Goal: Information Seeking & Learning: Learn about a topic

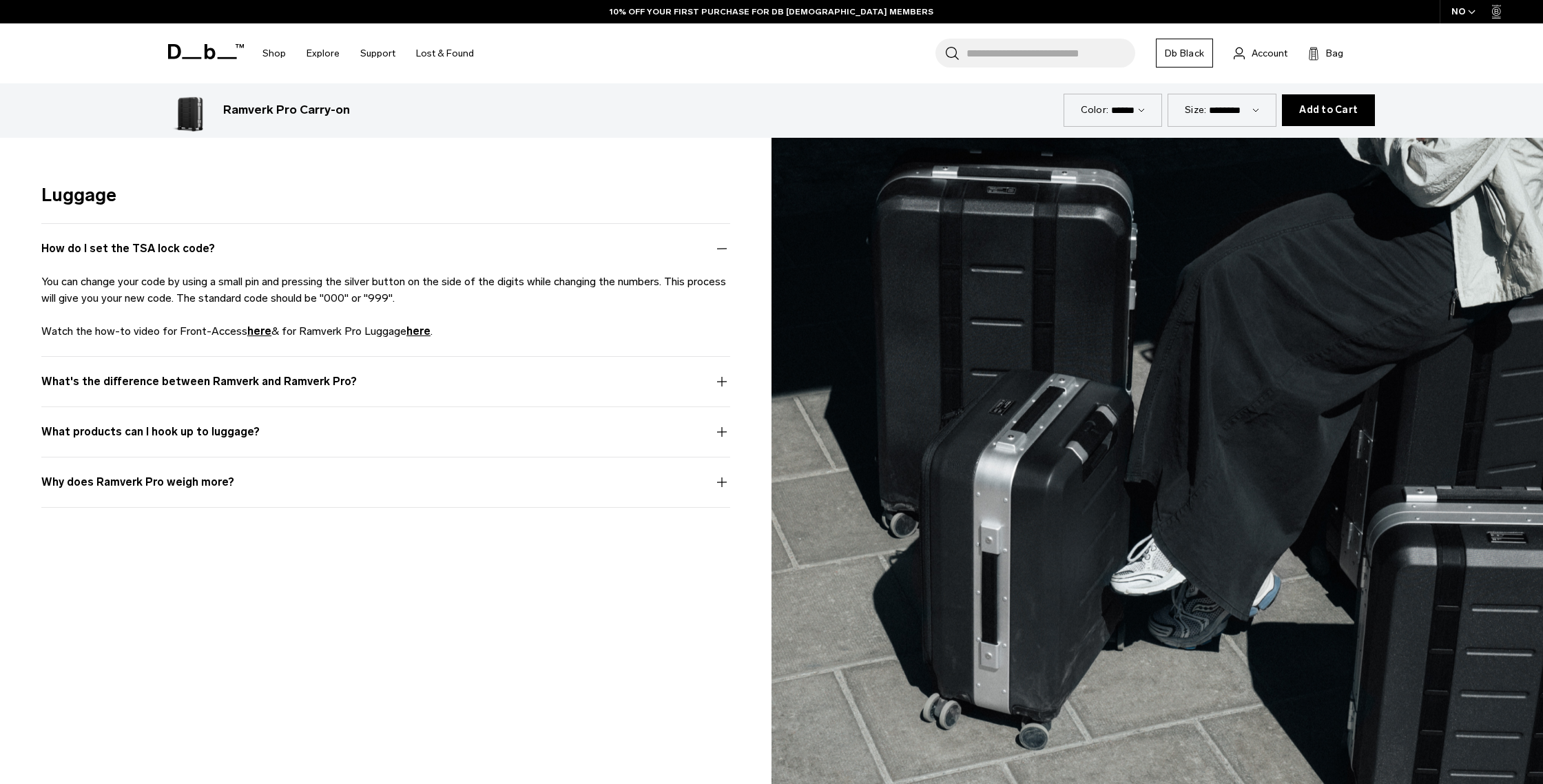
scroll to position [4517, 0]
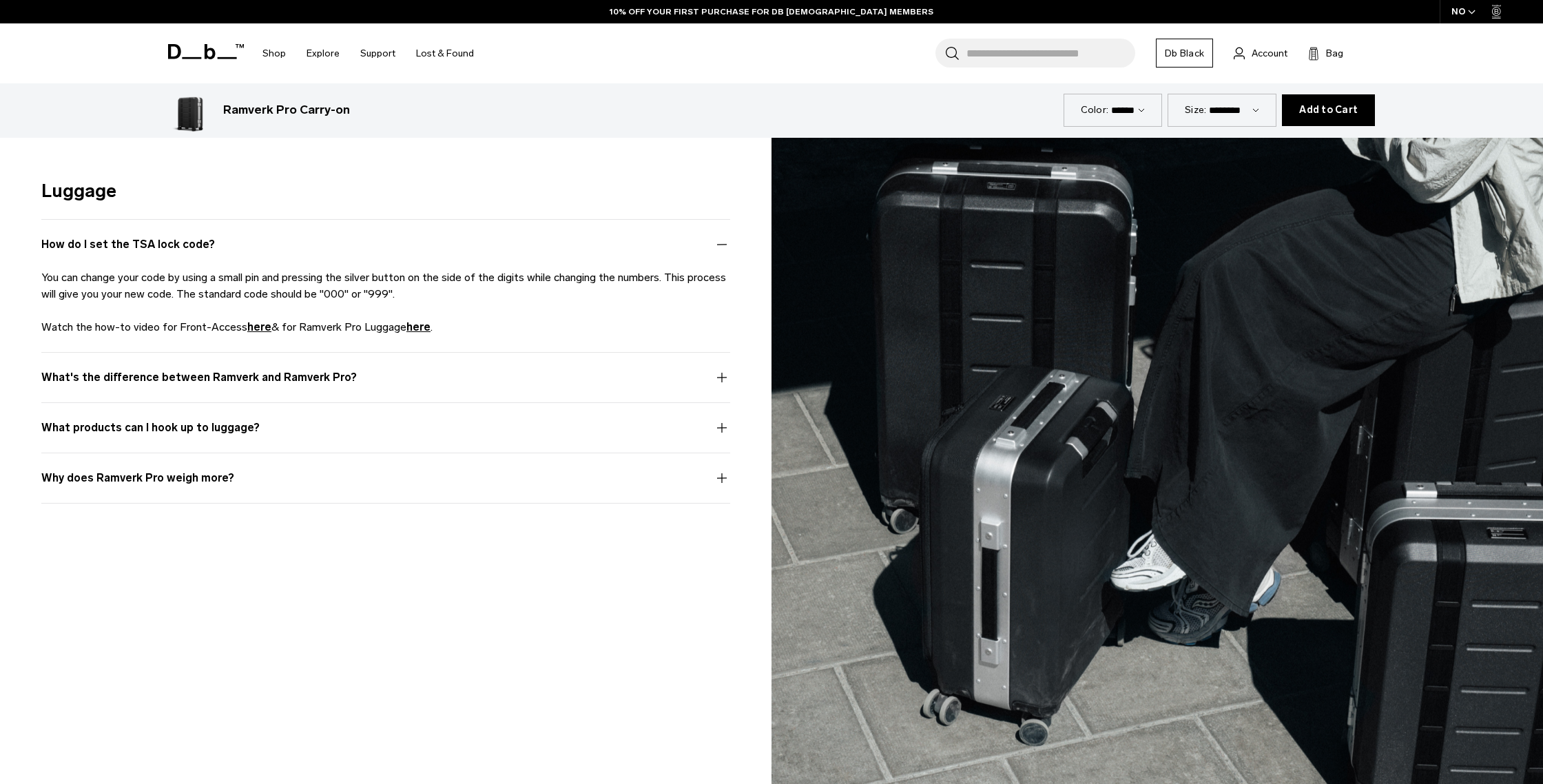
click at [724, 377] on button "What's the difference between Ramverk and Ramverk Pro?" at bounding box center [386, 385] width 689 height 33
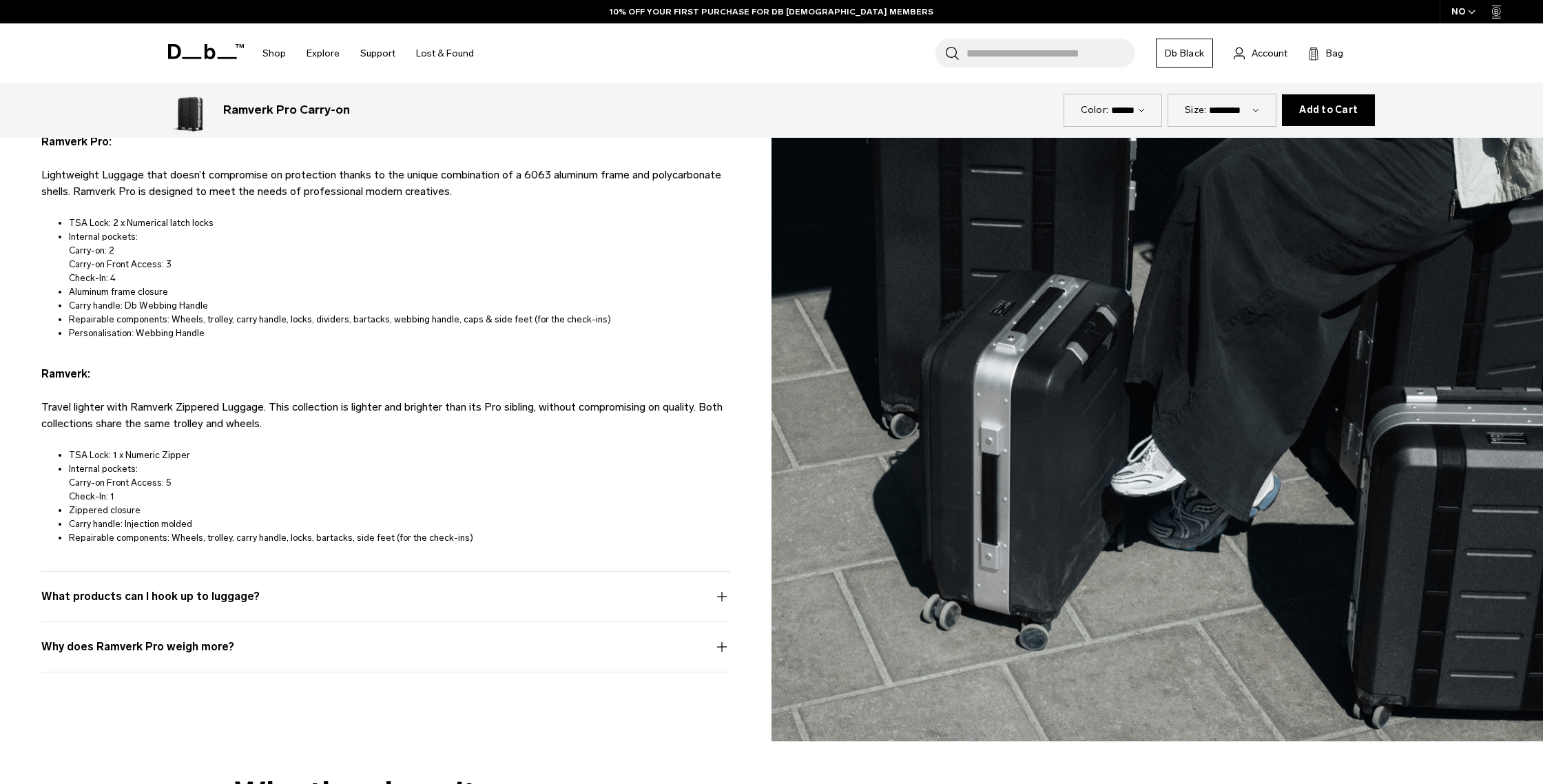
scroll to position [4754, 0]
click at [722, 594] on button "What products can I hook up to luggage?" at bounding box center [386, 603] width 689 height 33
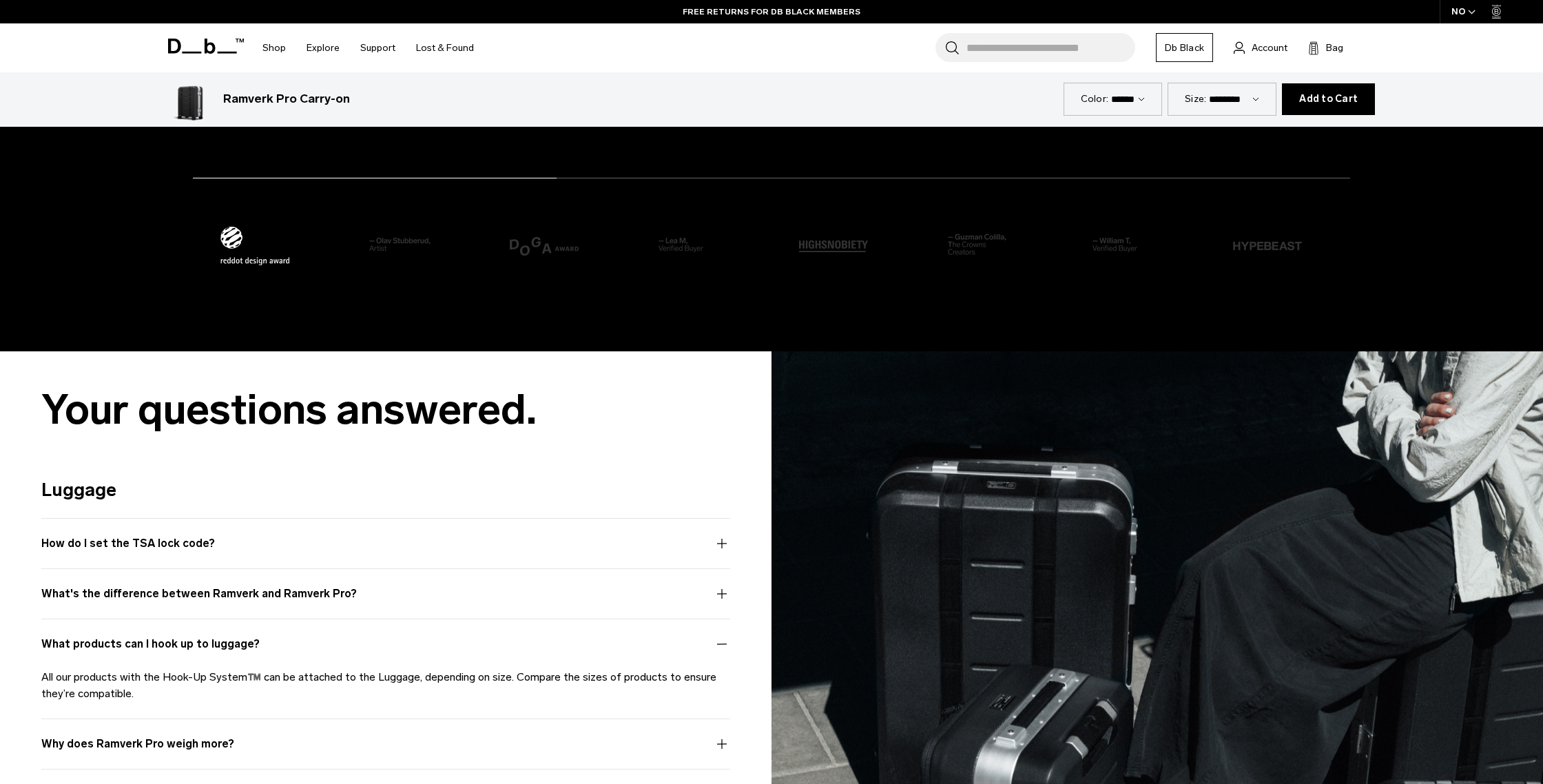
scroll to position [4230, 0]
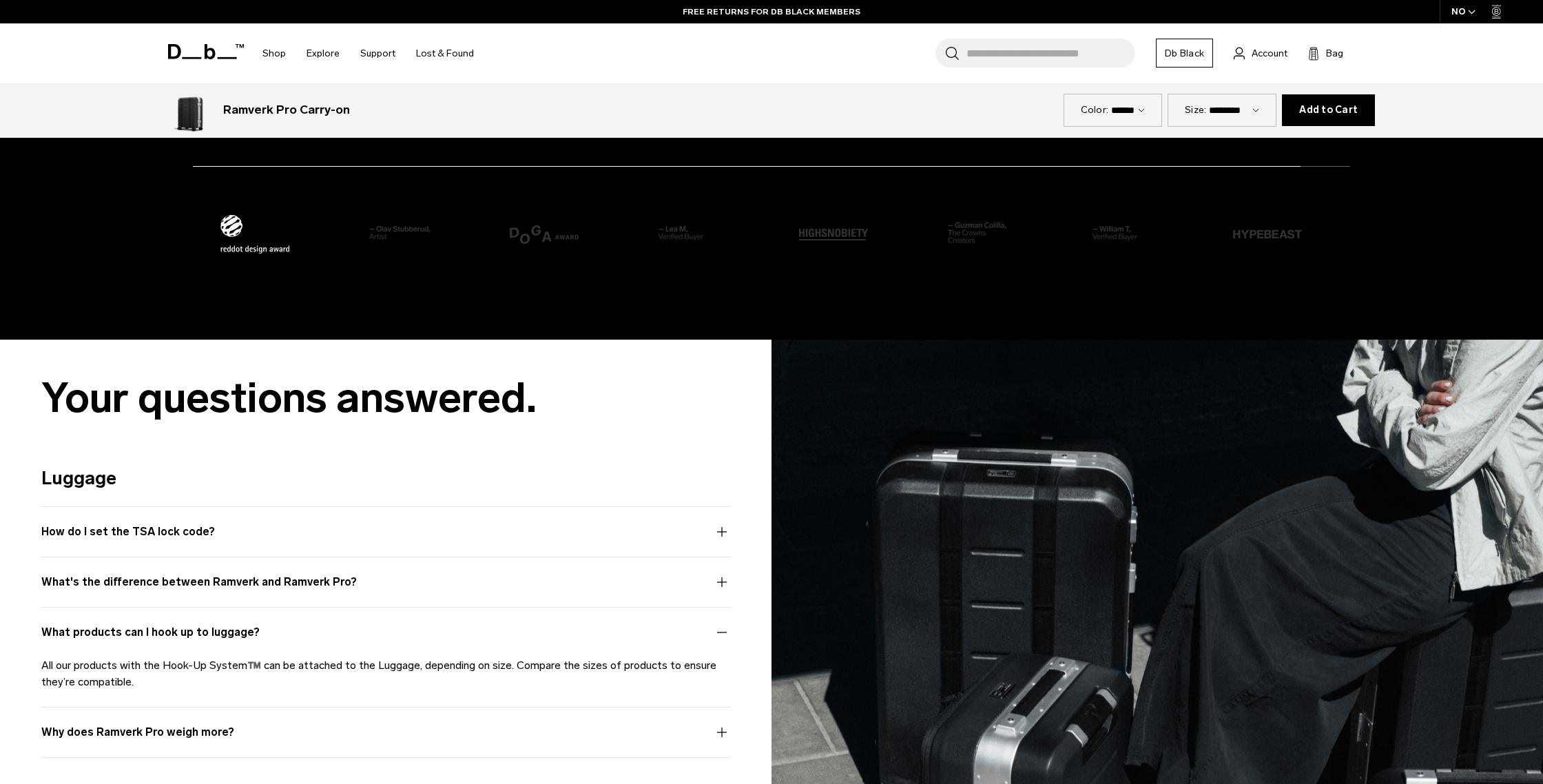
click at [720, 583] on button "What's the difference between Ramverk and Ramverk Pro?" at bounding box center [386, 590] width 689 height 33
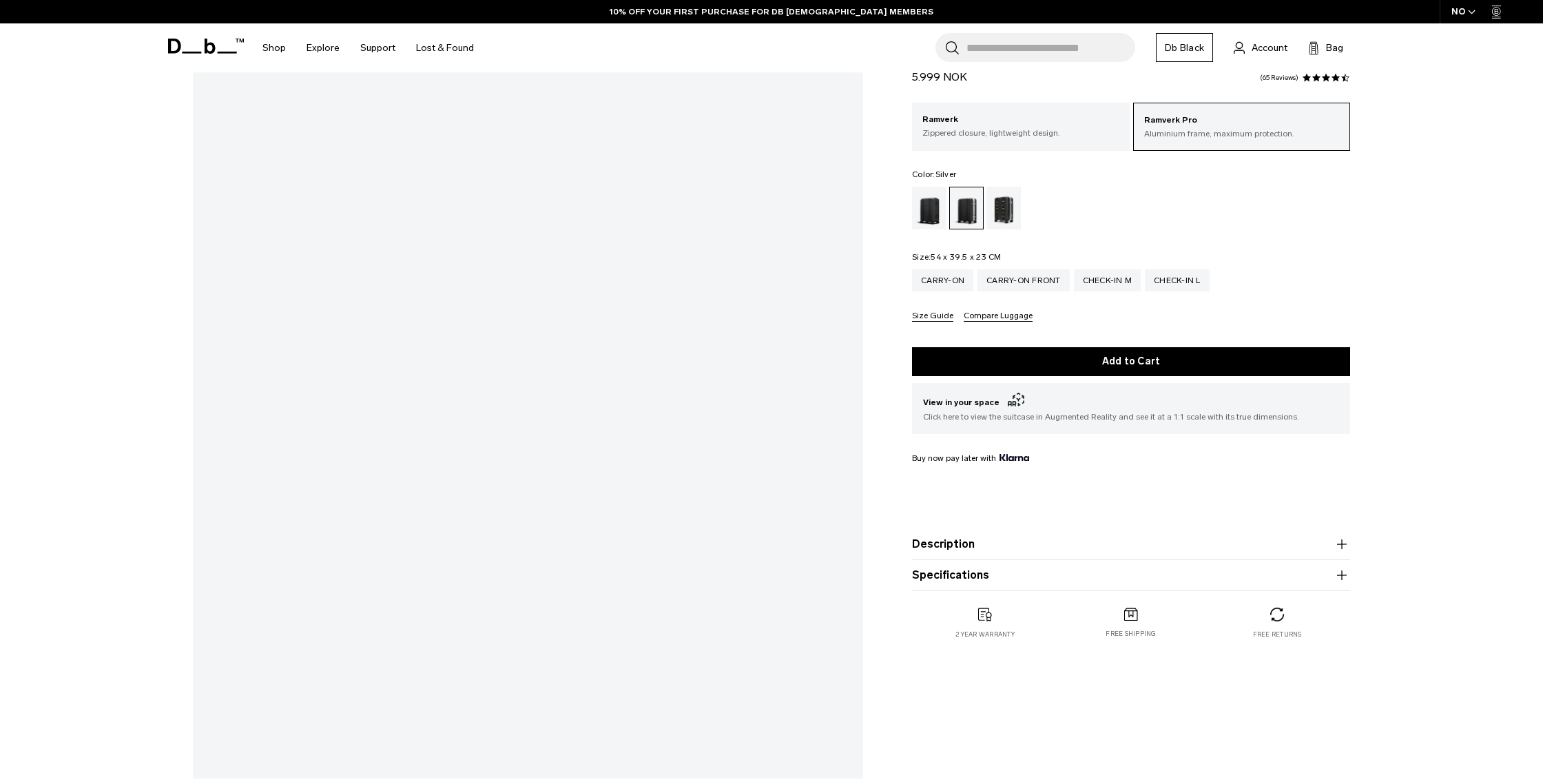
scroll to position [0, 0]
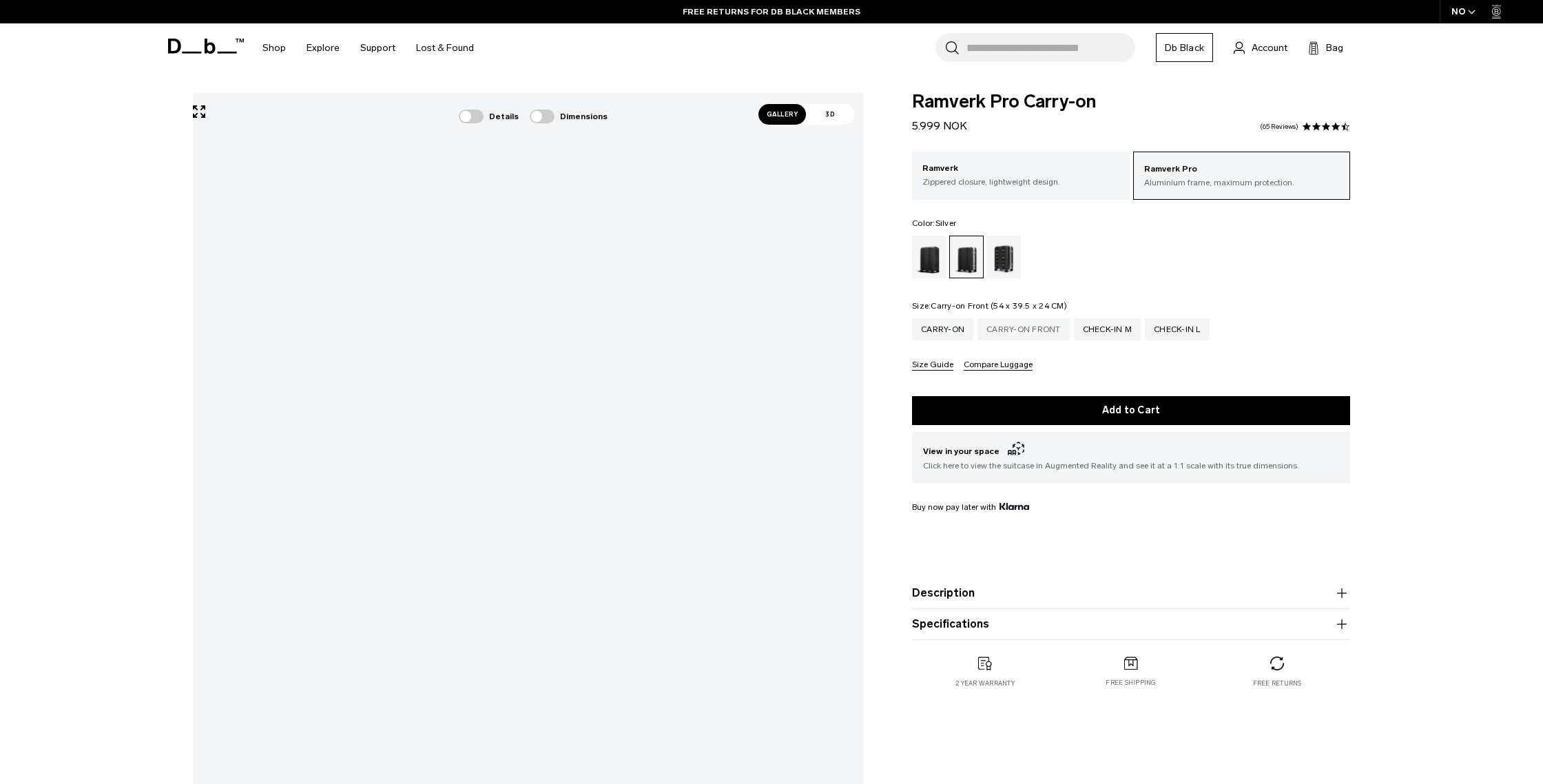
click at [1026, 330] on div "Carry-on Front" at bounding box center [1024, 329] width 92 height 22
click at [965, 181] on p "Zippered closure, lightweight design." at bounding box center [1020, 182] width 197 height 13
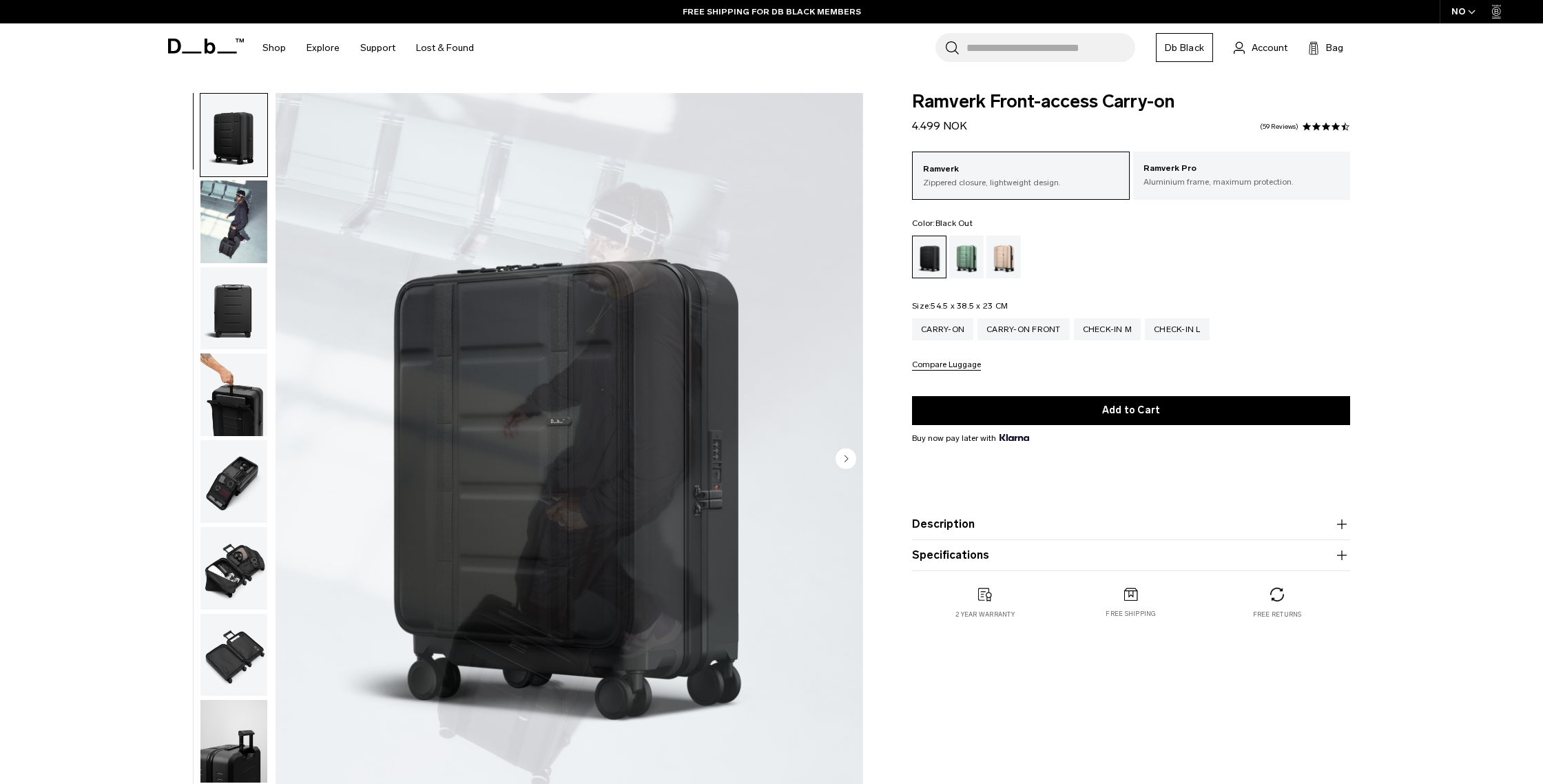
click at [608, 350] on img "1 / 11" at bounding box center [569, 460] width 587 height 734
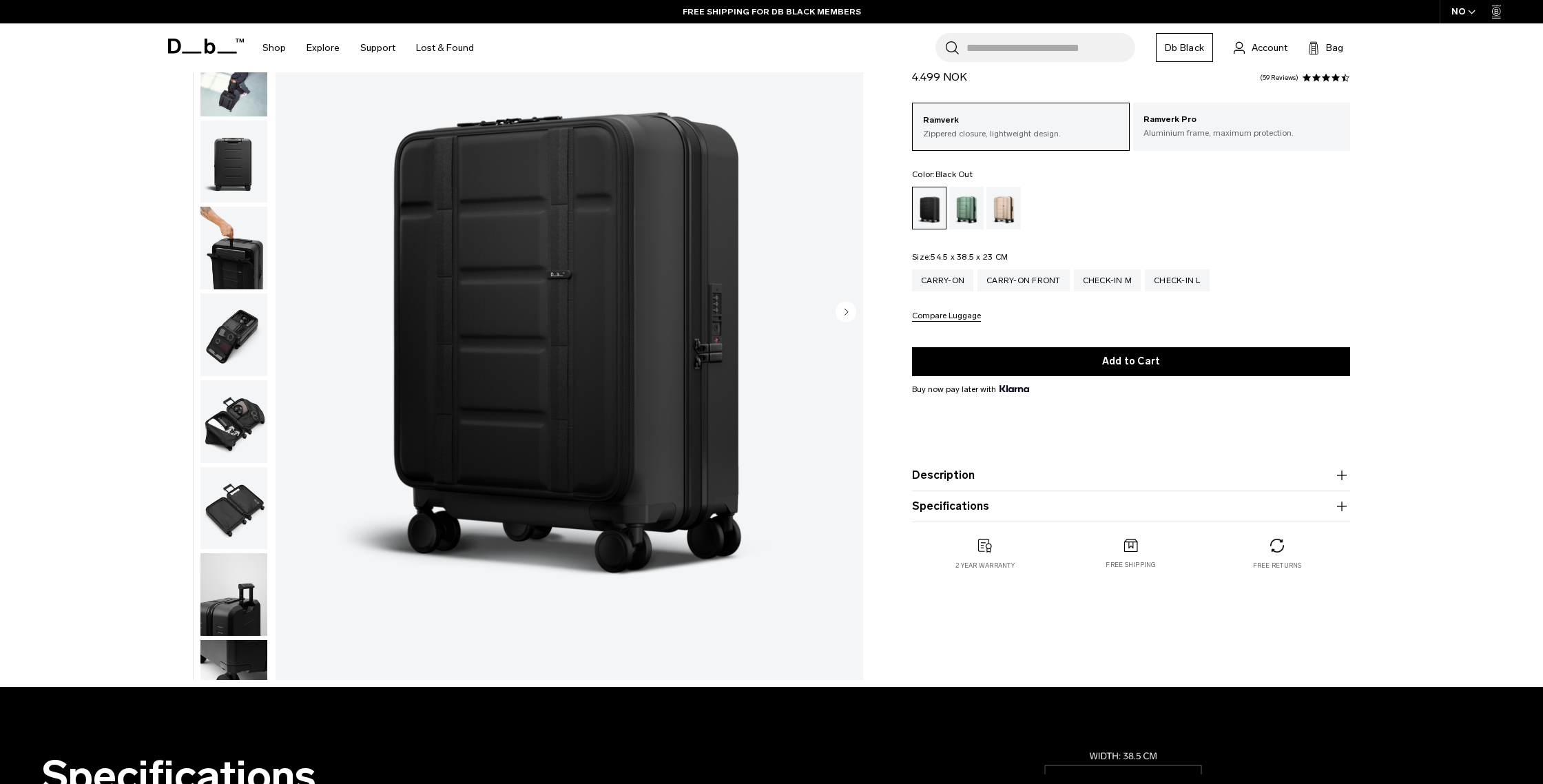
scroll to position [146, 0]
click at [242, 236] on img "button" at bounding box center [233, 248] width 67 height 83
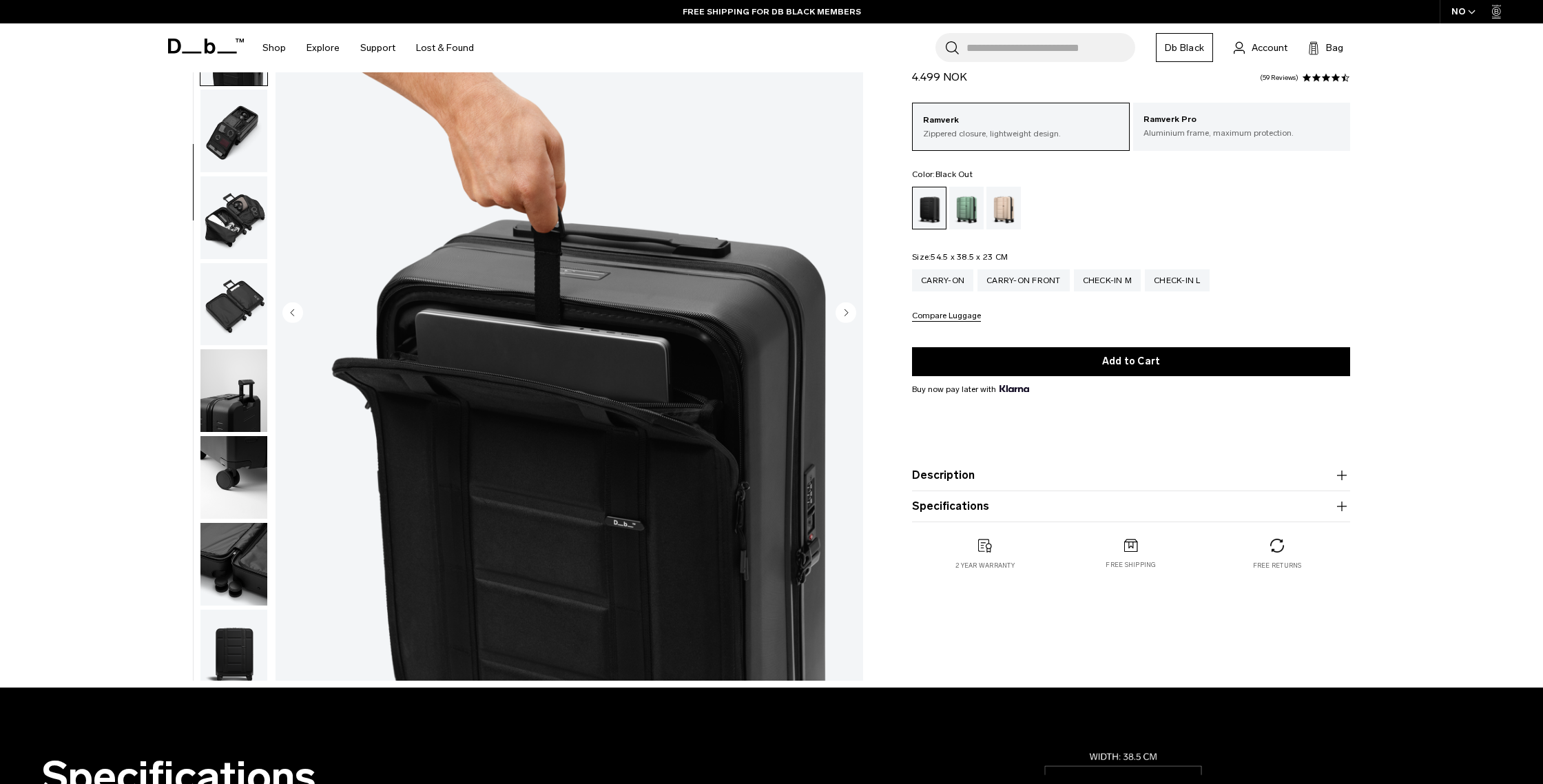
scroll to position [216, 0]
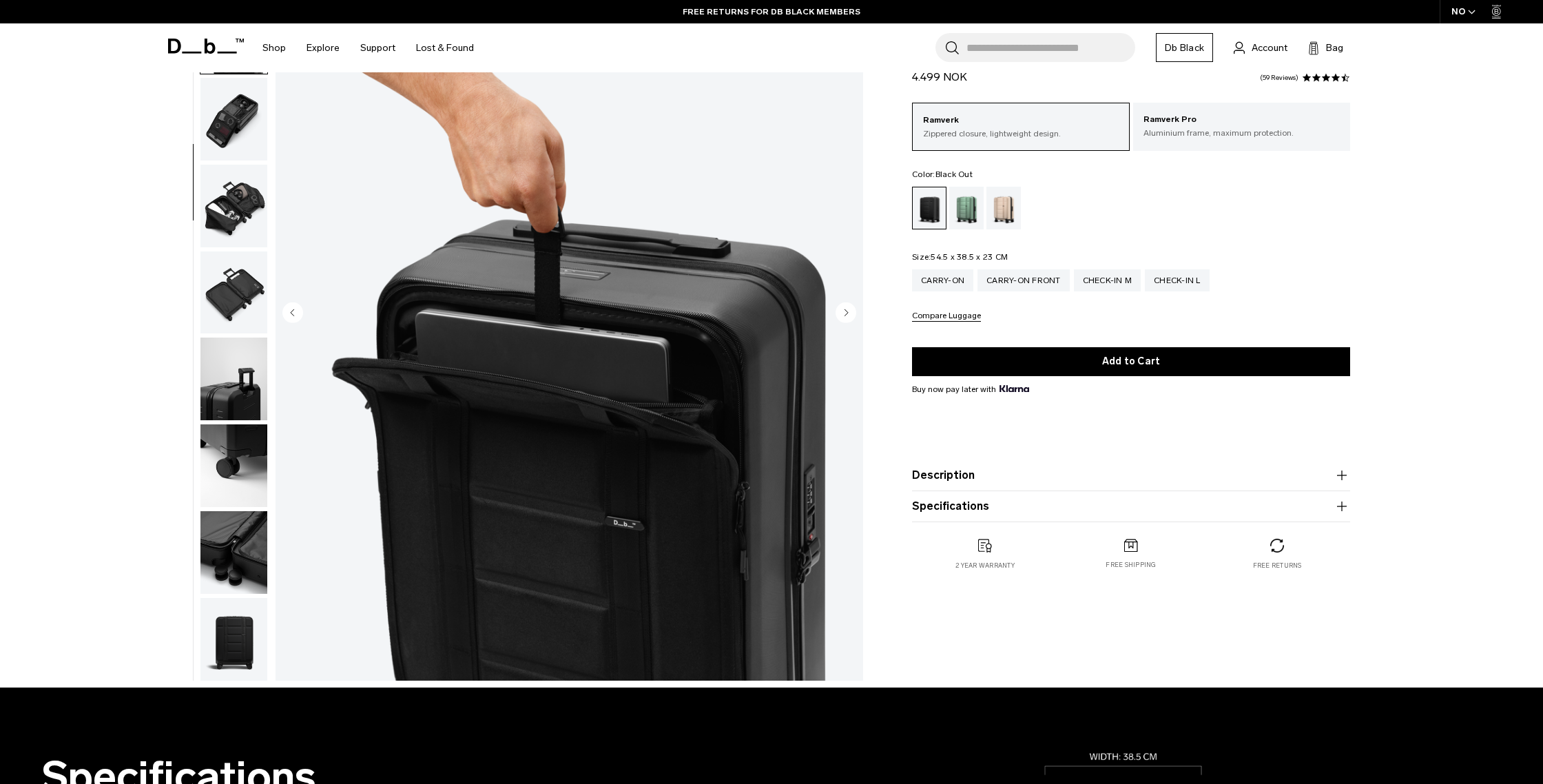
click at [240, 365] on img "button" at bounding box center [233, 379] width 67 height 83
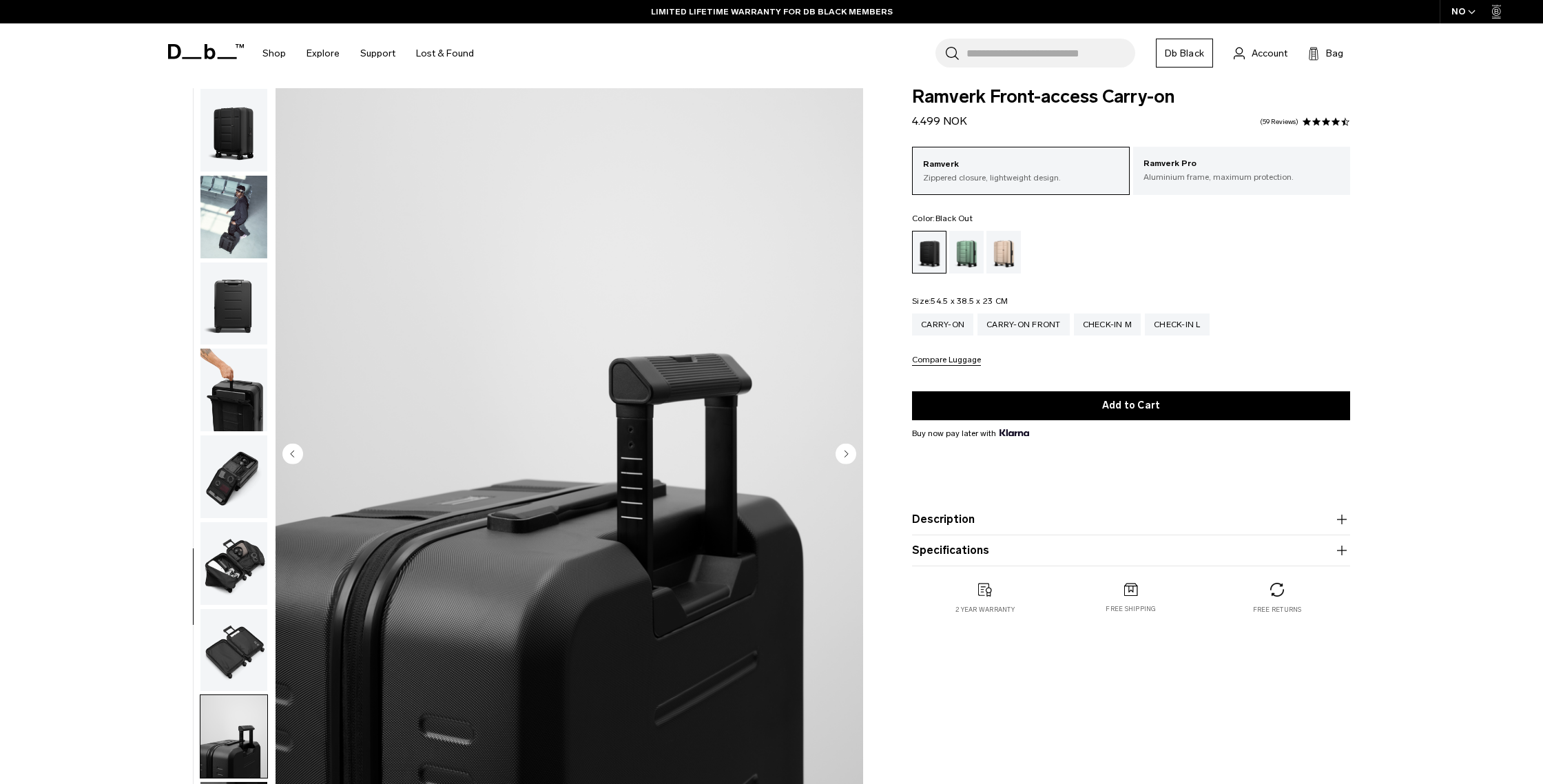
scroll to position [0, 0]
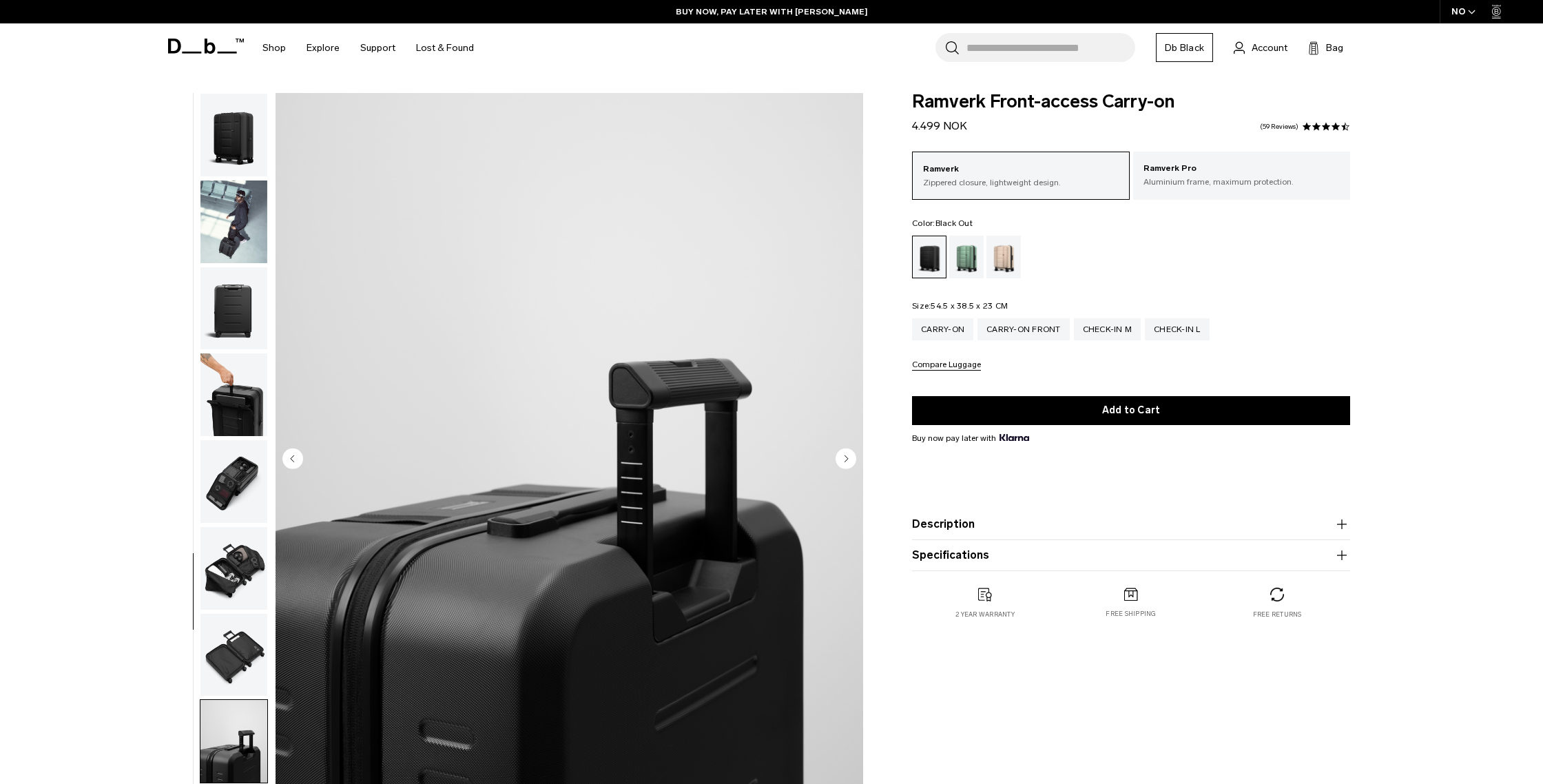
click at [246, 144] on img "button" at bounding box center [233, 135] width 67 height 83
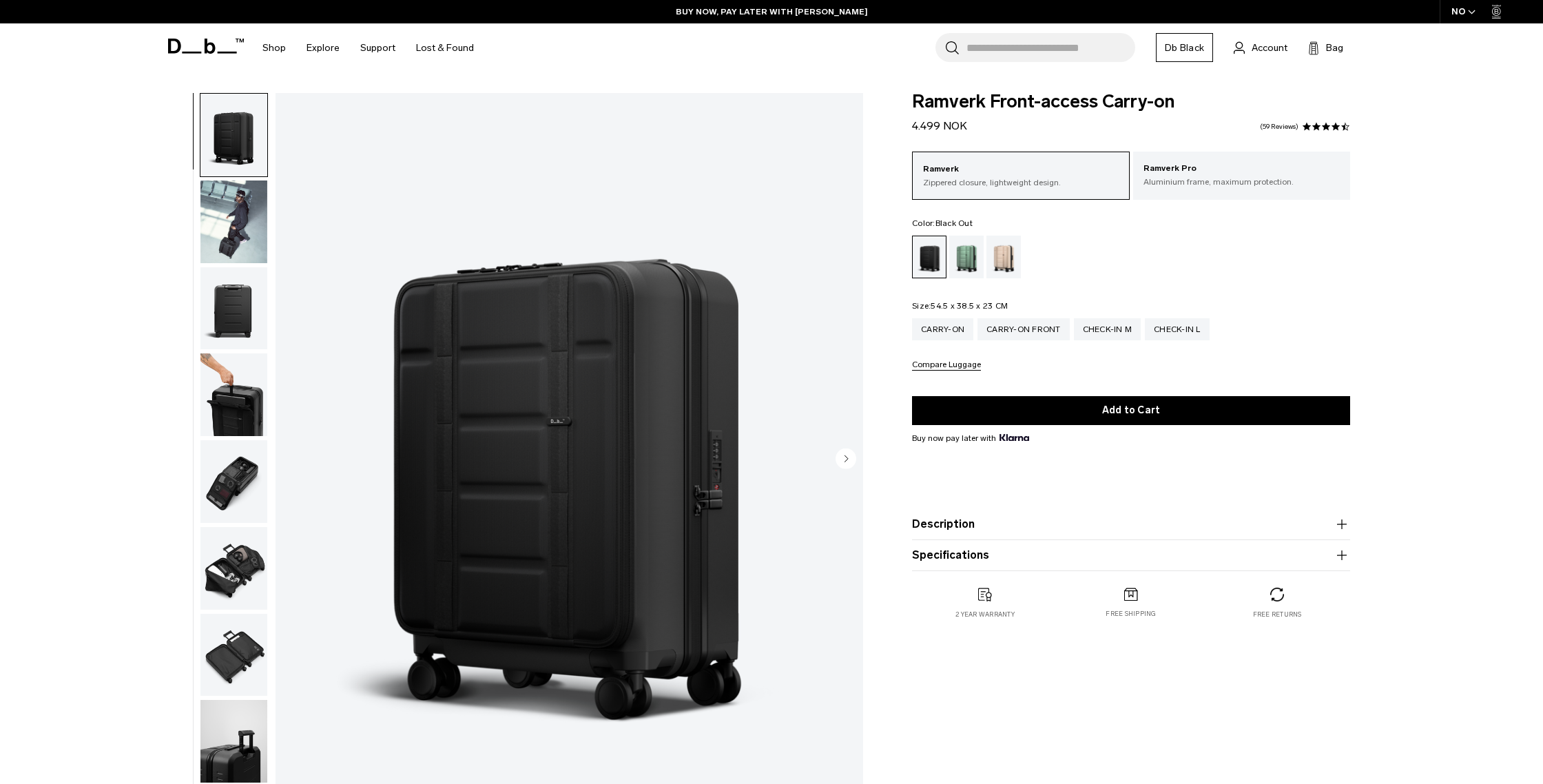
click at [510, 207] on img "1 / 11" at bounding box center [569, 460] width 587 height 734
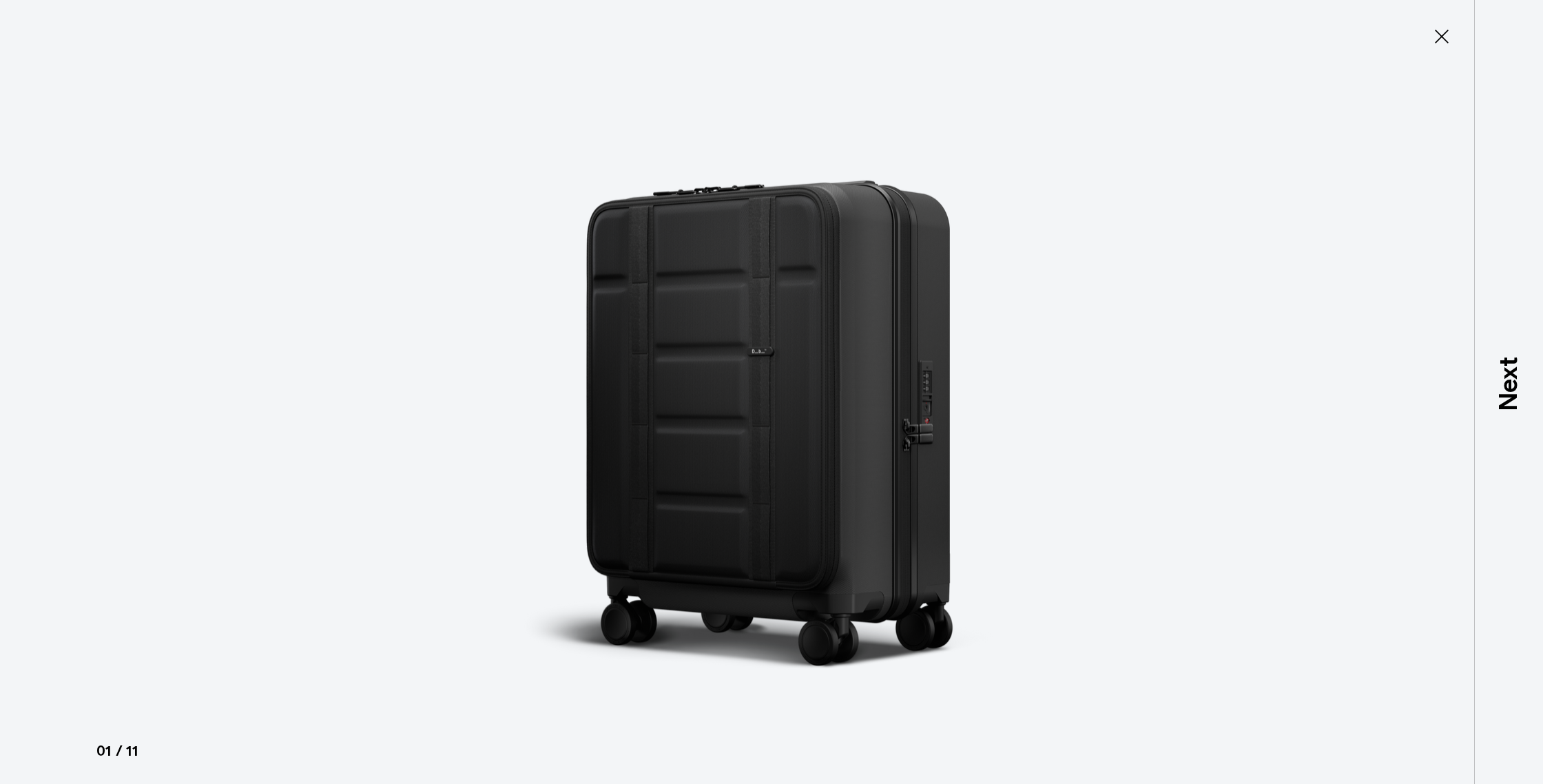
click at [930, 482] on img at bounding box center [771, 392] width 620 height 784
